Goal: Check status: Check status

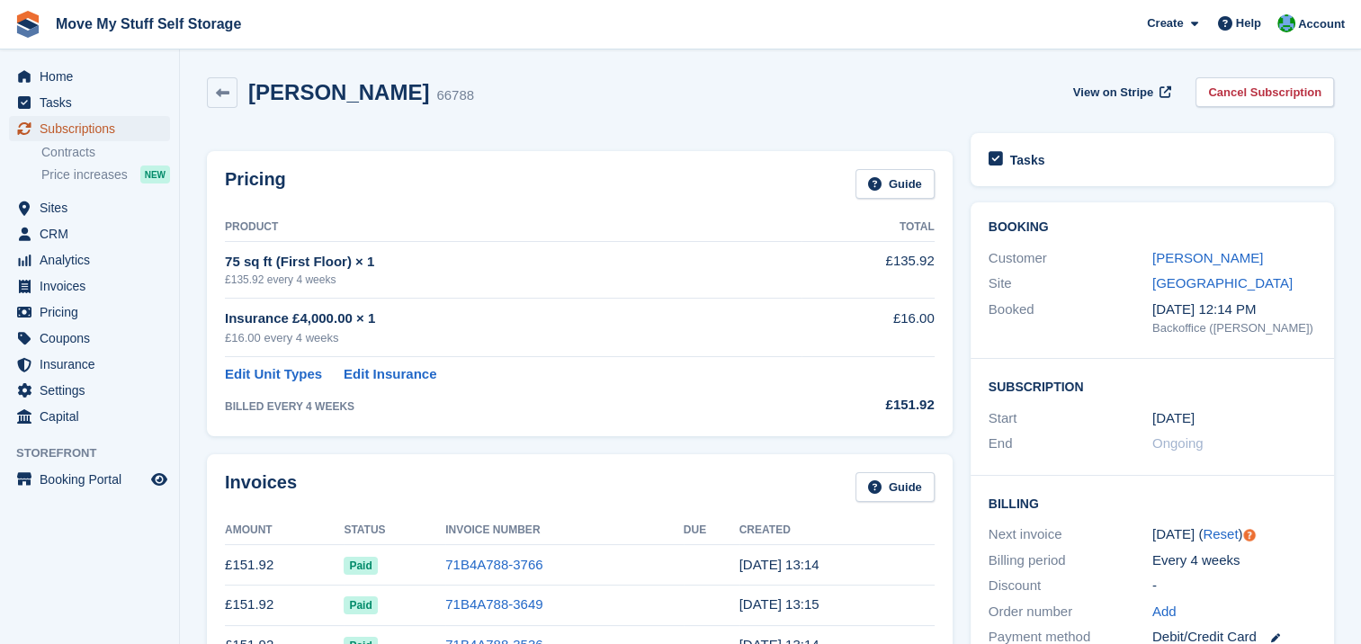
click at [76, 130] on span "Subscriptions" at bounding box center [94, 128] width 108 height 25
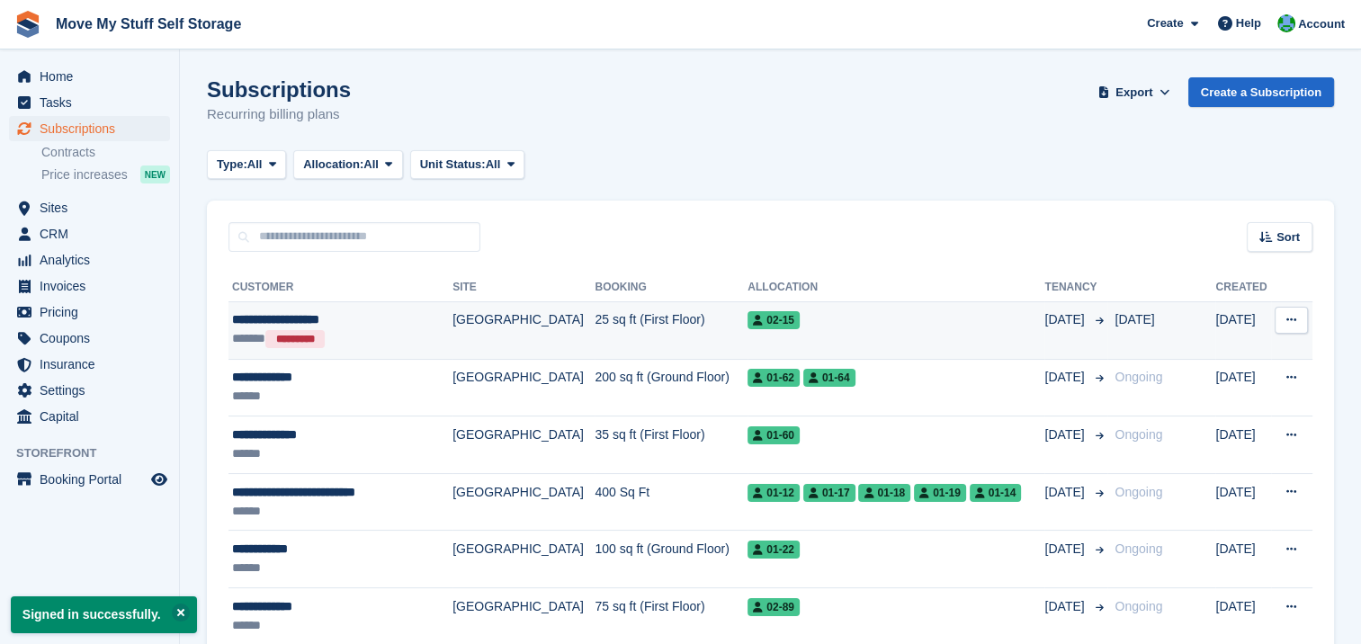
click at [393, 325] on div "**********" at bounding box center [333, 319] width 202 height 19
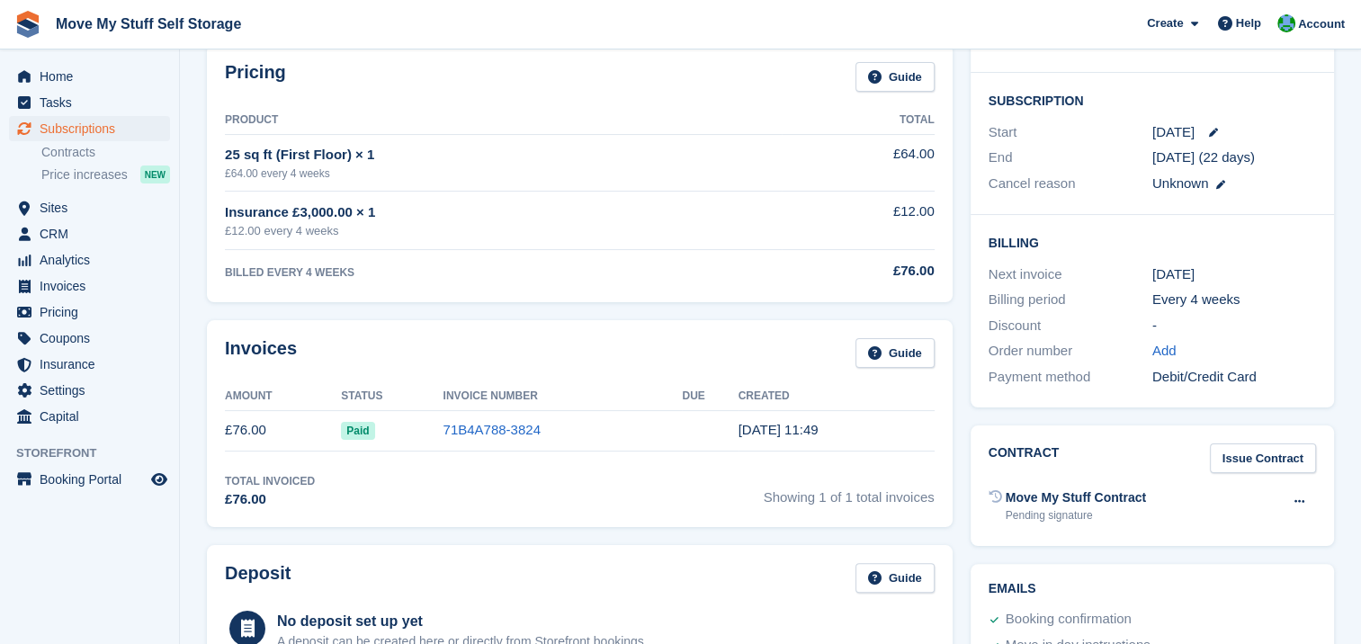
scroll to position [291, 0]
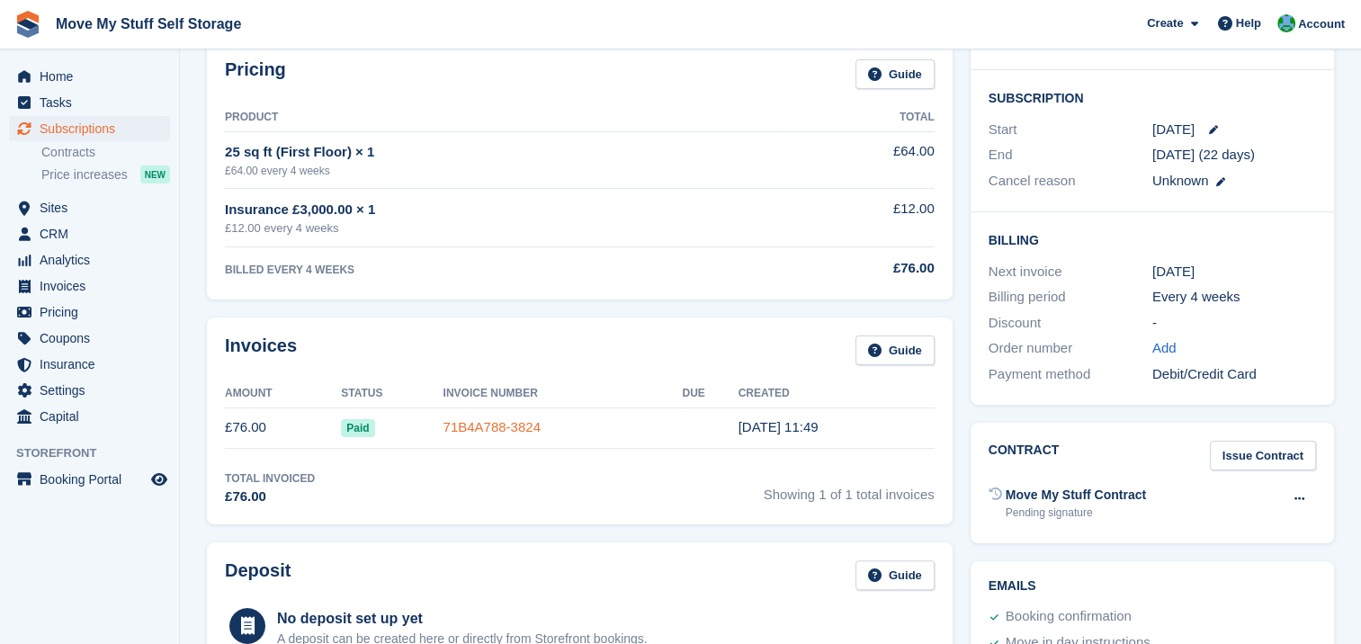
click at [497, 426] on link "71B4A788-3824" at bounding box center [491, 426] width 97 height 15
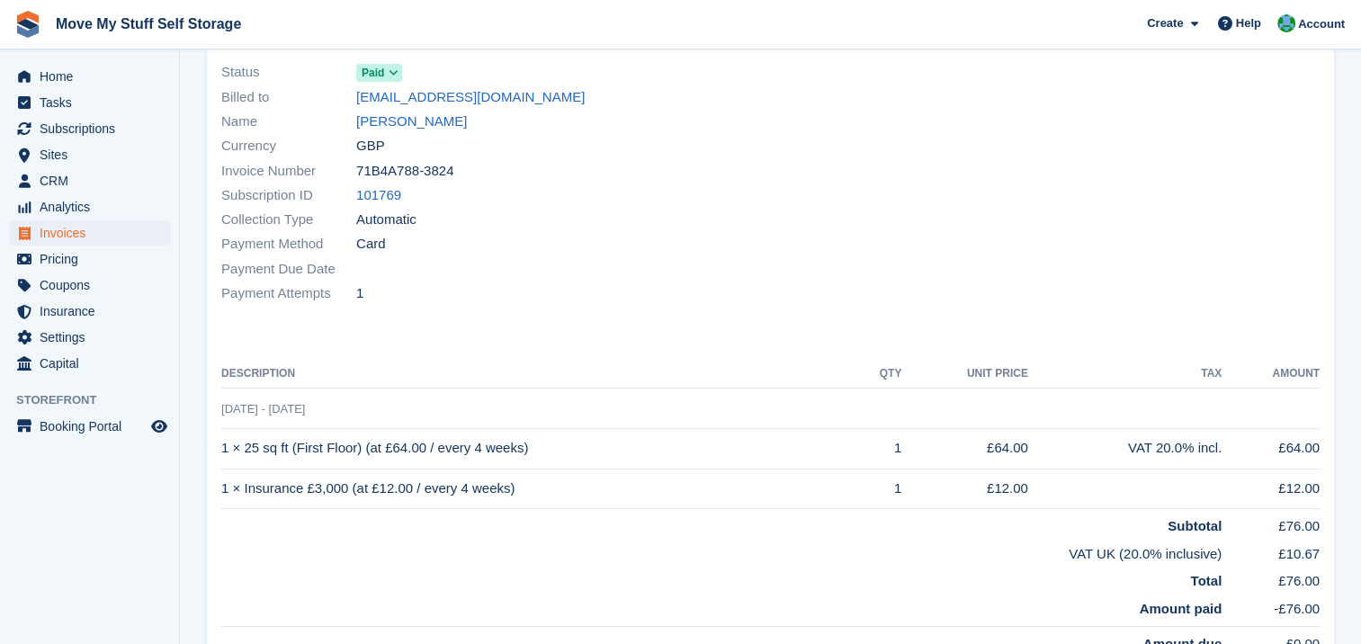
scroll to position [139, 0]
click at [1349, 252] on section "Invoices 71B4A788-3824 Invoice 71B4A788-3824 for £76.00 View on Stripe Download…" at bounding box center [770, 377] width 1181 height 1032
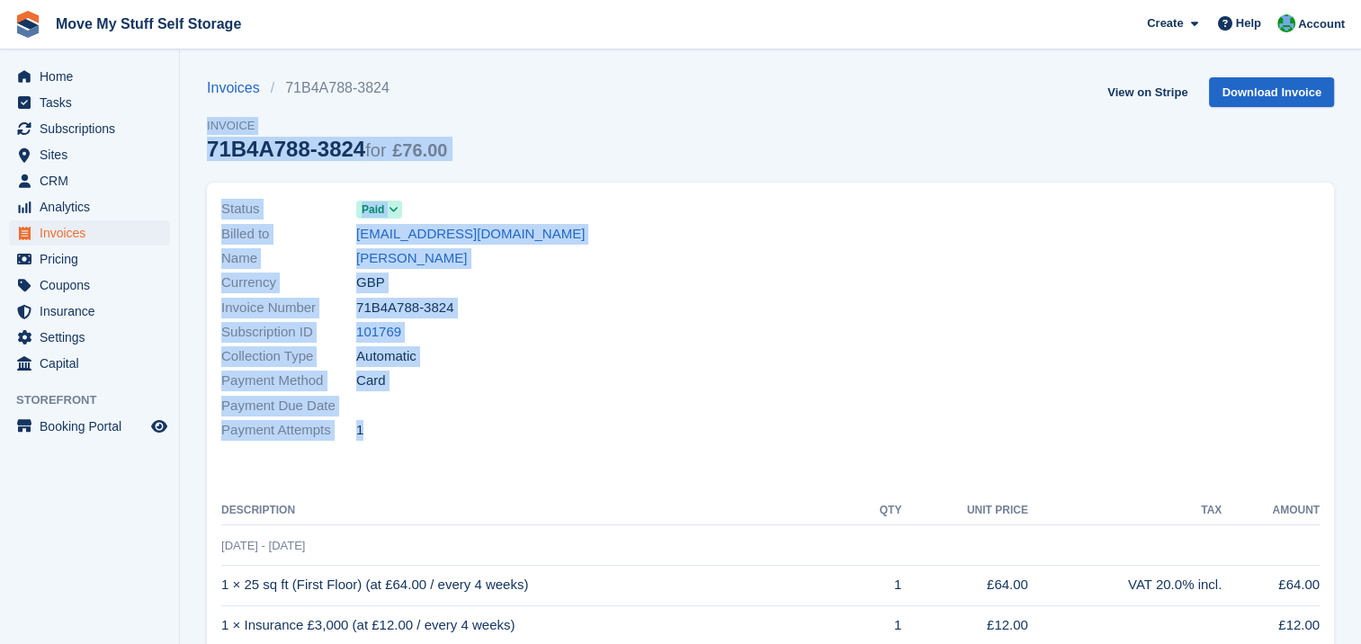
drag, startPoint x: 1349, startPoint y: 252, endPoint x: 500, endPoint y: -94, distance: 916.2
click at [500, 0] on html "Move My Stuff Self Storage Create Subscription Invoice Contact Deal Discount Pa…" at bounding box center [680, 322] width 1361 height 644
click at [1160, 91] on link "View on Stripe" at bounding box center [1147, 92] width 94 height 30
click at [705, 148] on div "Invoices 71B4A788-3824 Invoice 71B4A788-3824 for £76.00 View on Stripe Download…" at bounding box center [770, 129] width 1127 height 105
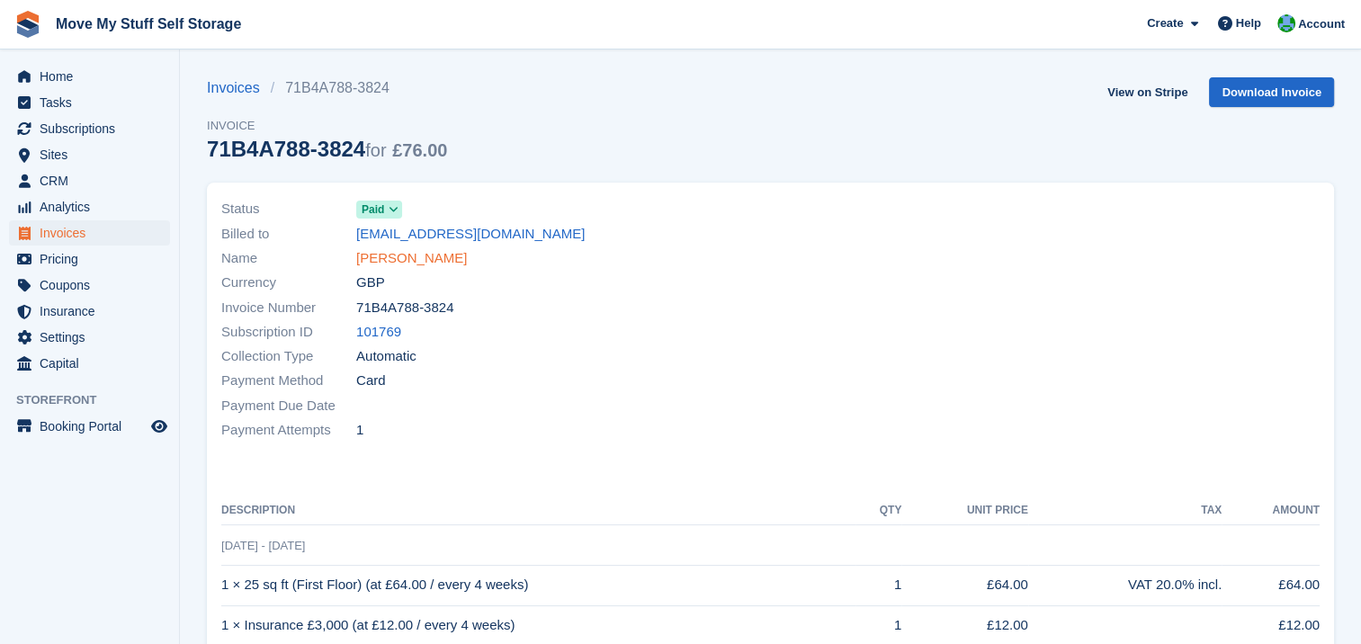
click at [391, 258] on link "Anita Anne Lanaghan" at bounding box center [411, 258] width 111 height 21
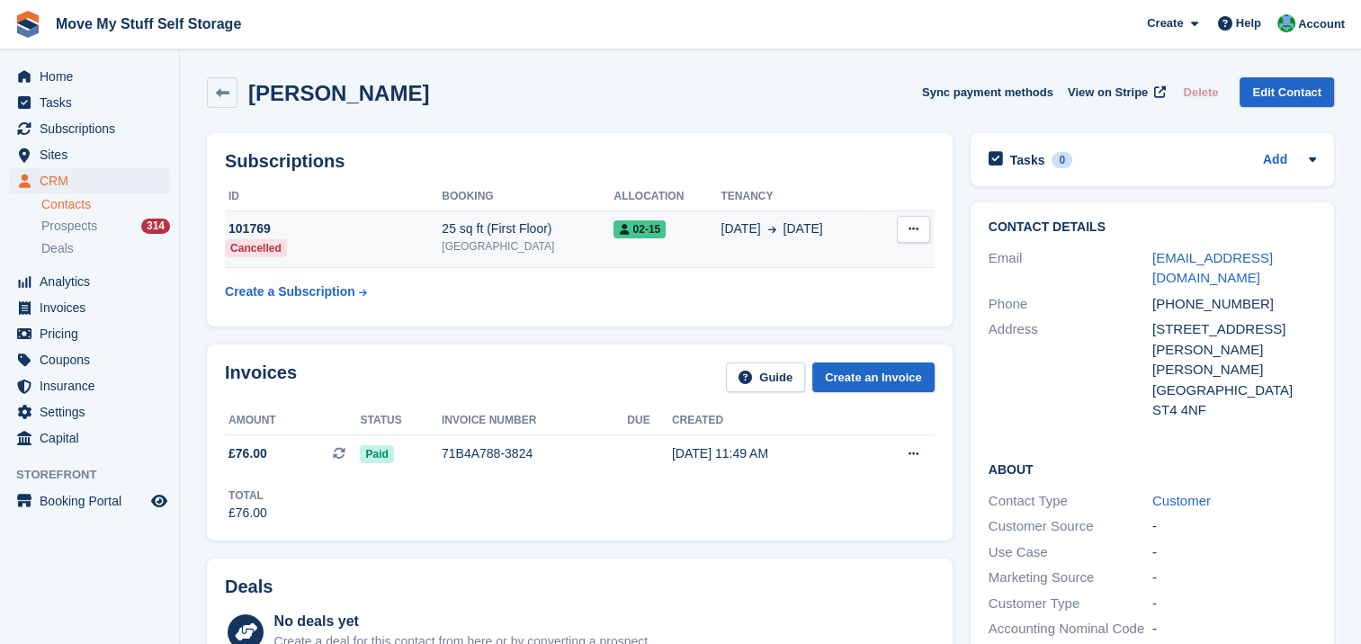
click at [919, 233] on button at bounding box center [913, 229] width 33 height 27
click at [706, 310] on div "Subscriptions ID Booking Allocation Tenancy 101769 Cancelled 25 sq ft (First Fl…" at bounding box center [580, 229] width 746 height 193
